Goal: Check status: Check status

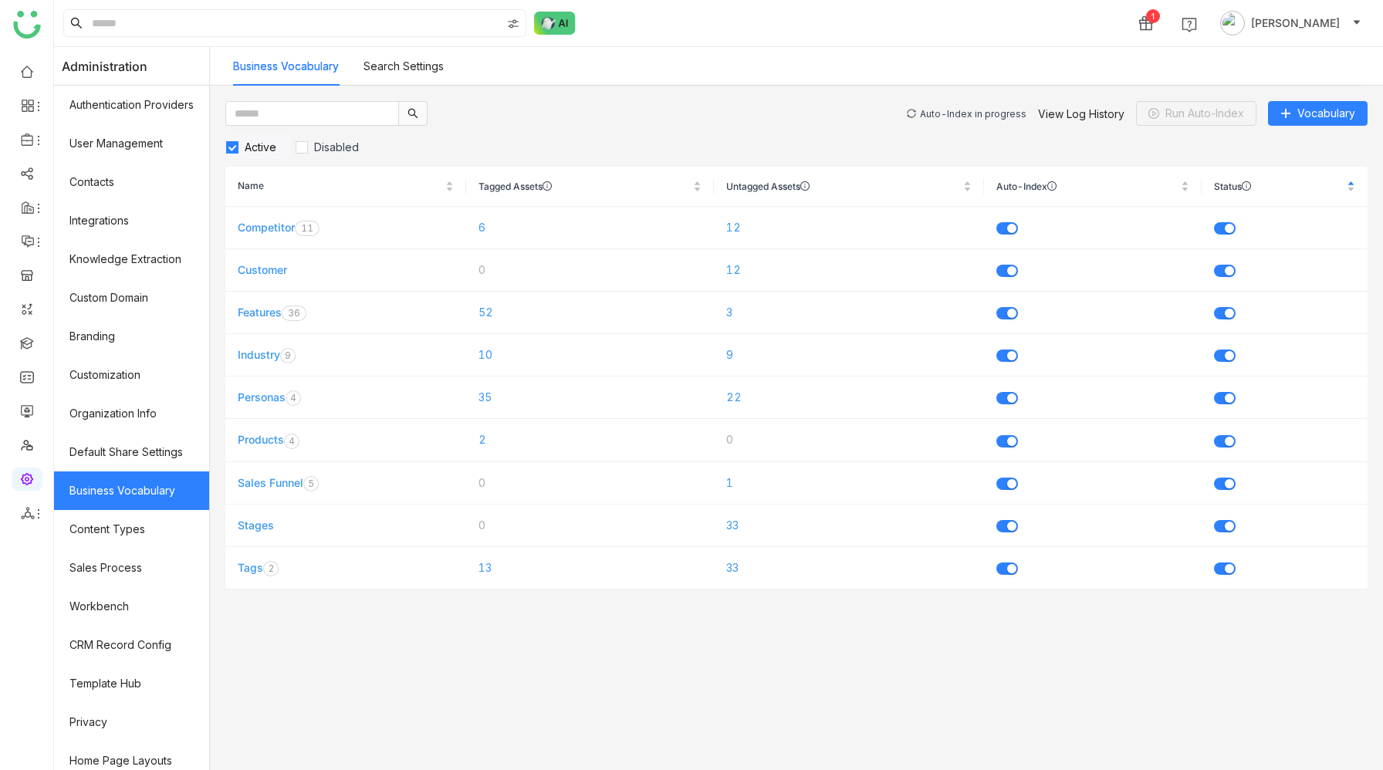
click at [1005, 111] on div "Auto-Index in progress" at bounding box center [973, 114] width 107 height 12
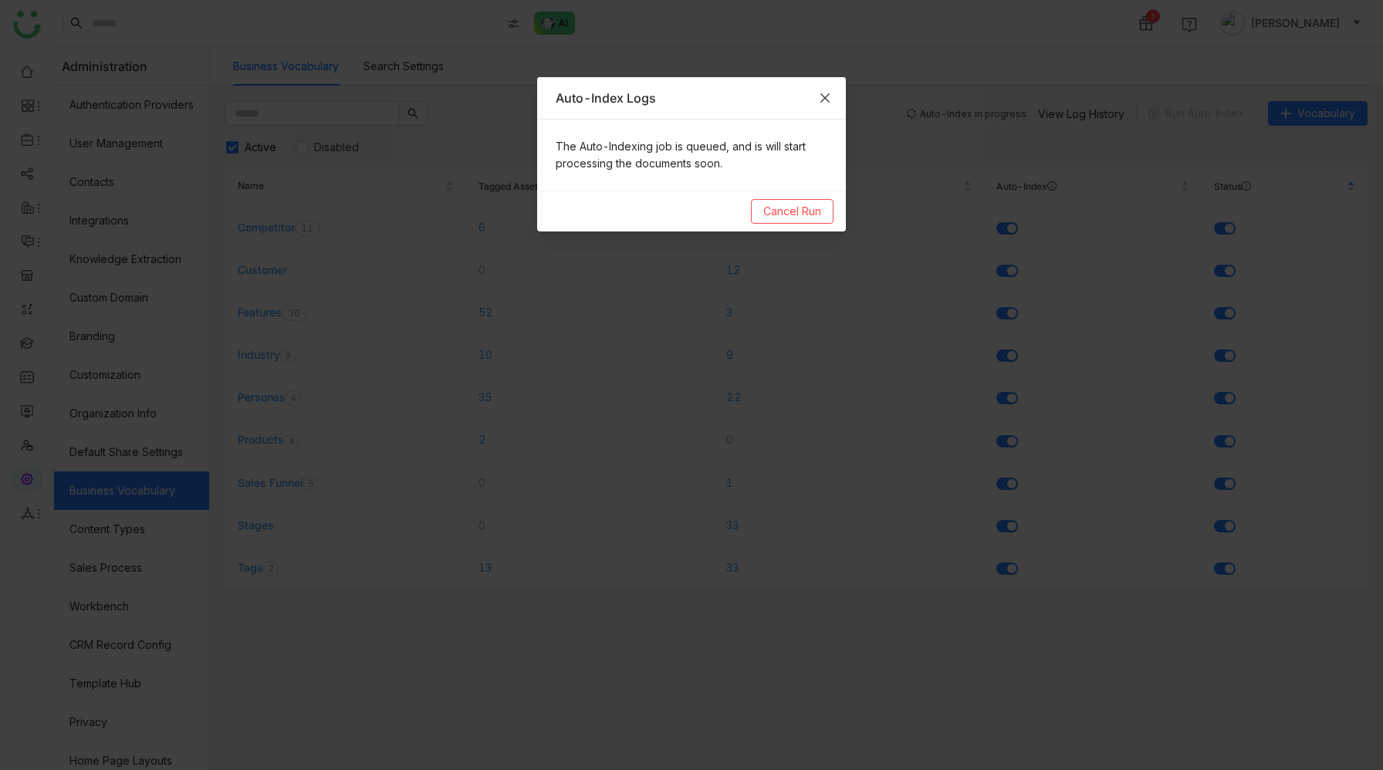
click at [824, 96] on icon "Close" at bounding box center [825, 98] width 12 height 12
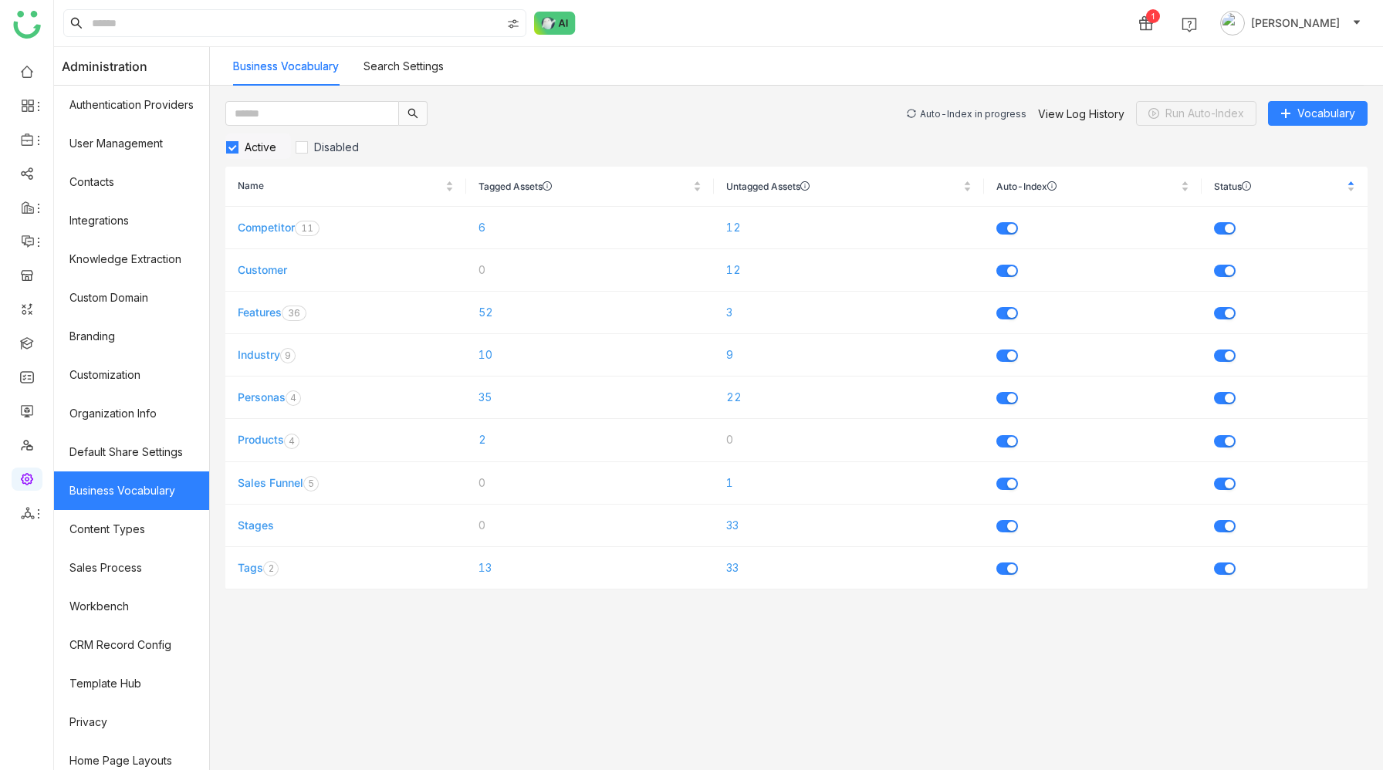
click at [1003, 113] on div "Auto-Index in progress" at bounding box center [973, 114] width 107 height 12
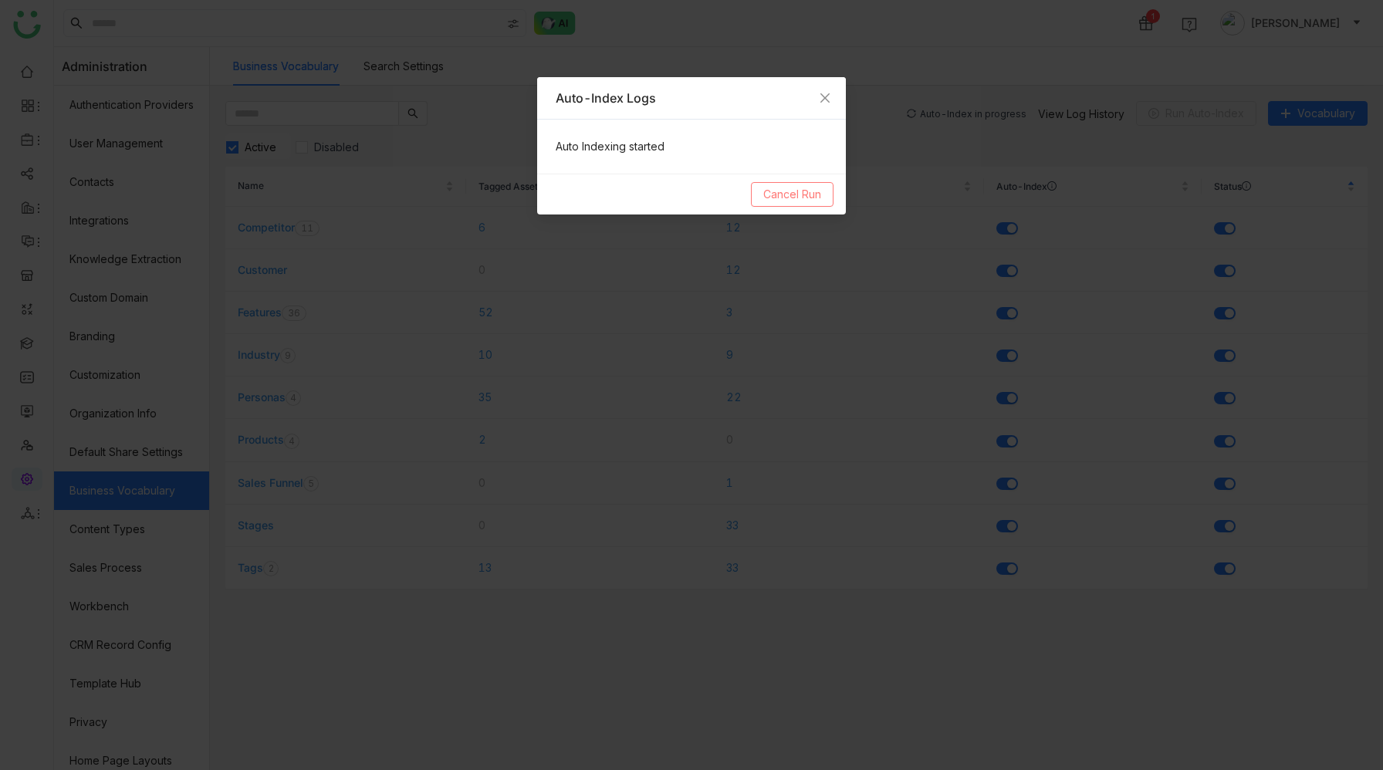
click at [805, 193] on span "Cancel Run" at bounding box center [792, 194] width 58 height 17
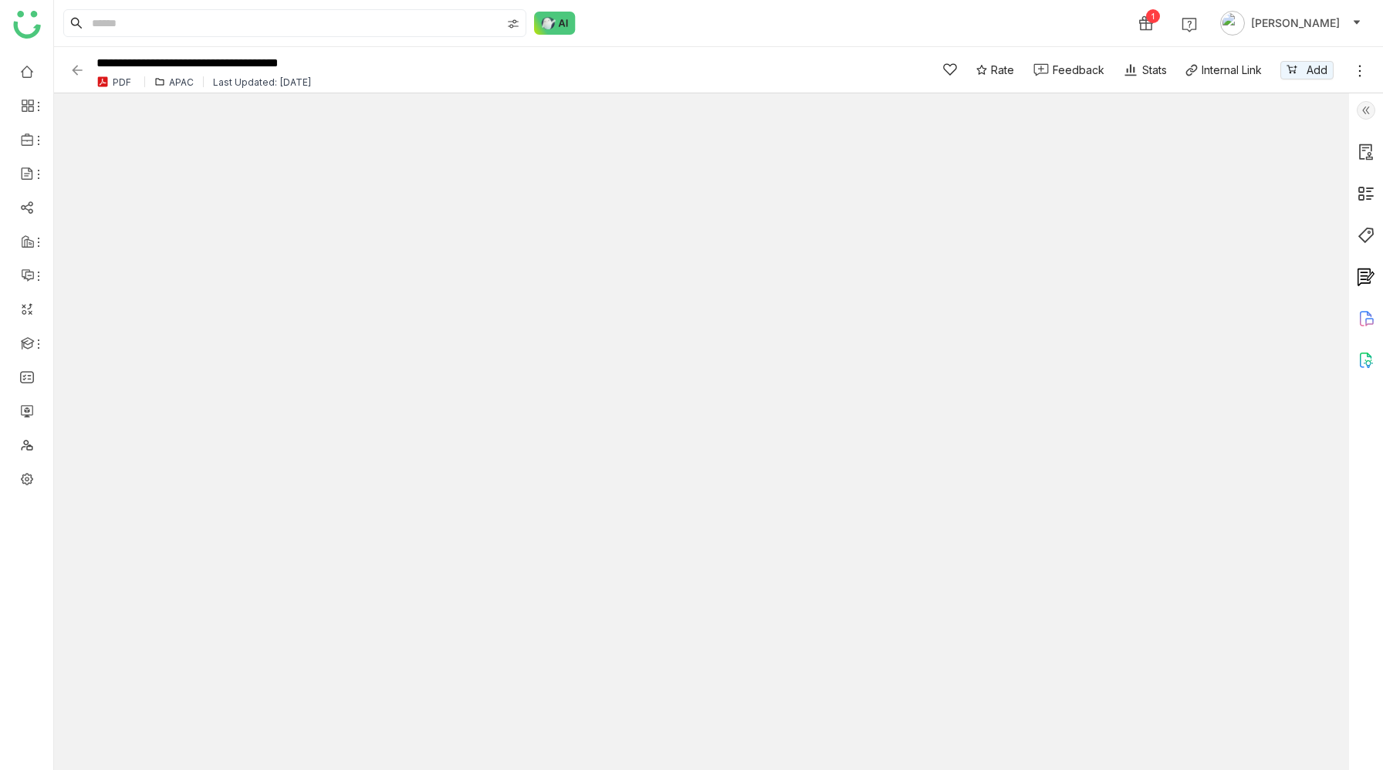
click at [1368, 234] on img at bounding box center [1366, 235] width 19 height 19
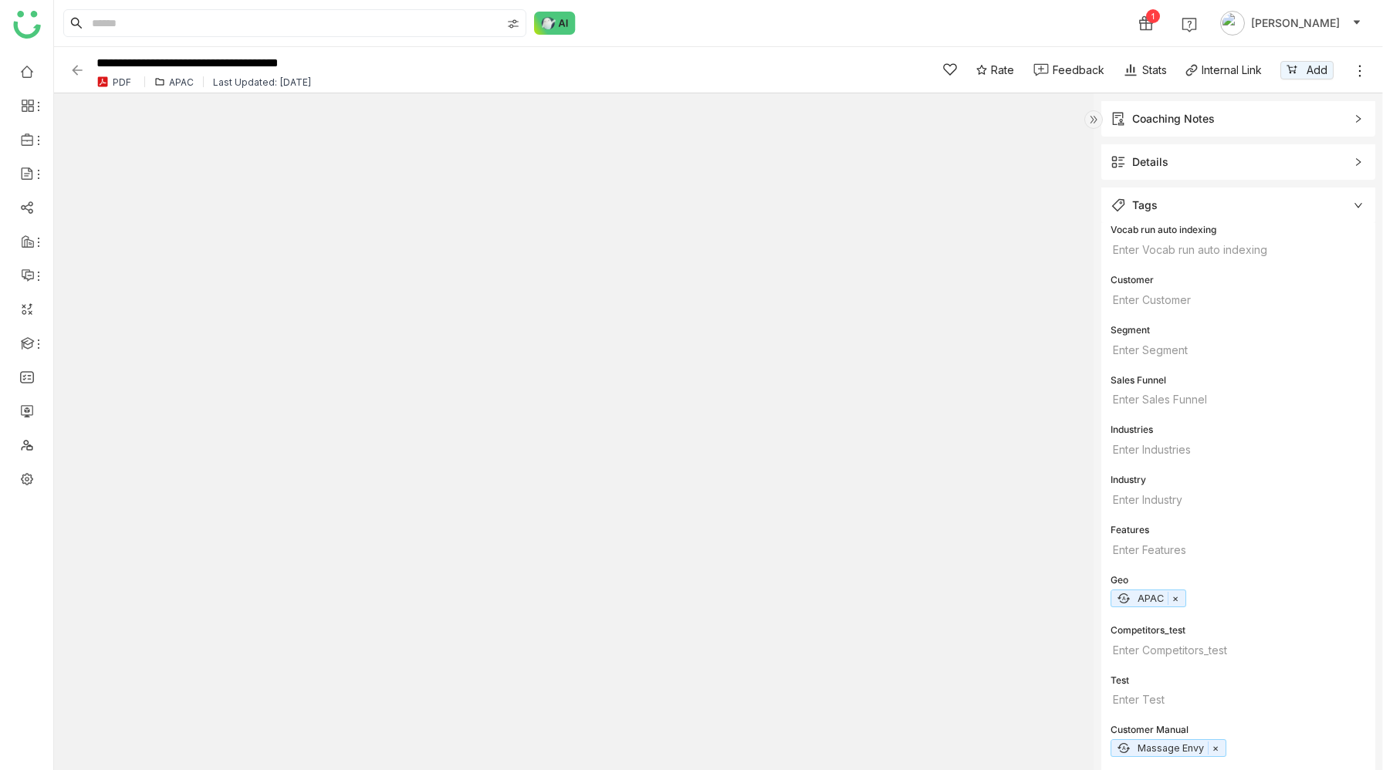
click at [1262, 156] on span "Details" at bounding box center [1228, 162] width 234 height 17
